Goal: Task Accomplishment & Management: Manage account settings

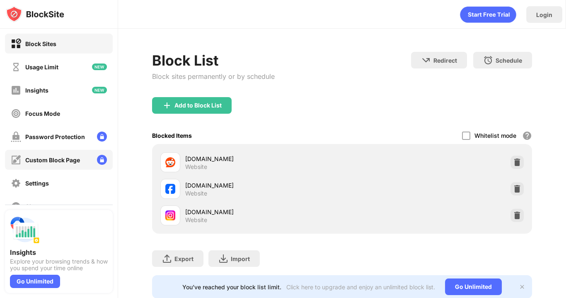
scroll to position [66, 0]
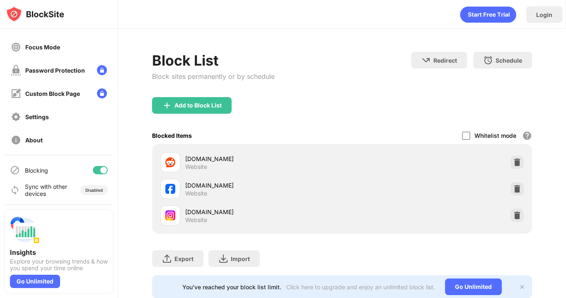
click at [92, 165] on div "Blocking" at bounding box center [59, 170] width 108 height 20
click at [94, 167] on div at bounding box center [100, 170] width 15 height 8
click at [94, 169] on div at bounding box center [97, 170] width 7 height 7
